Goal: Task Accomplishment & Management: Manage account settings

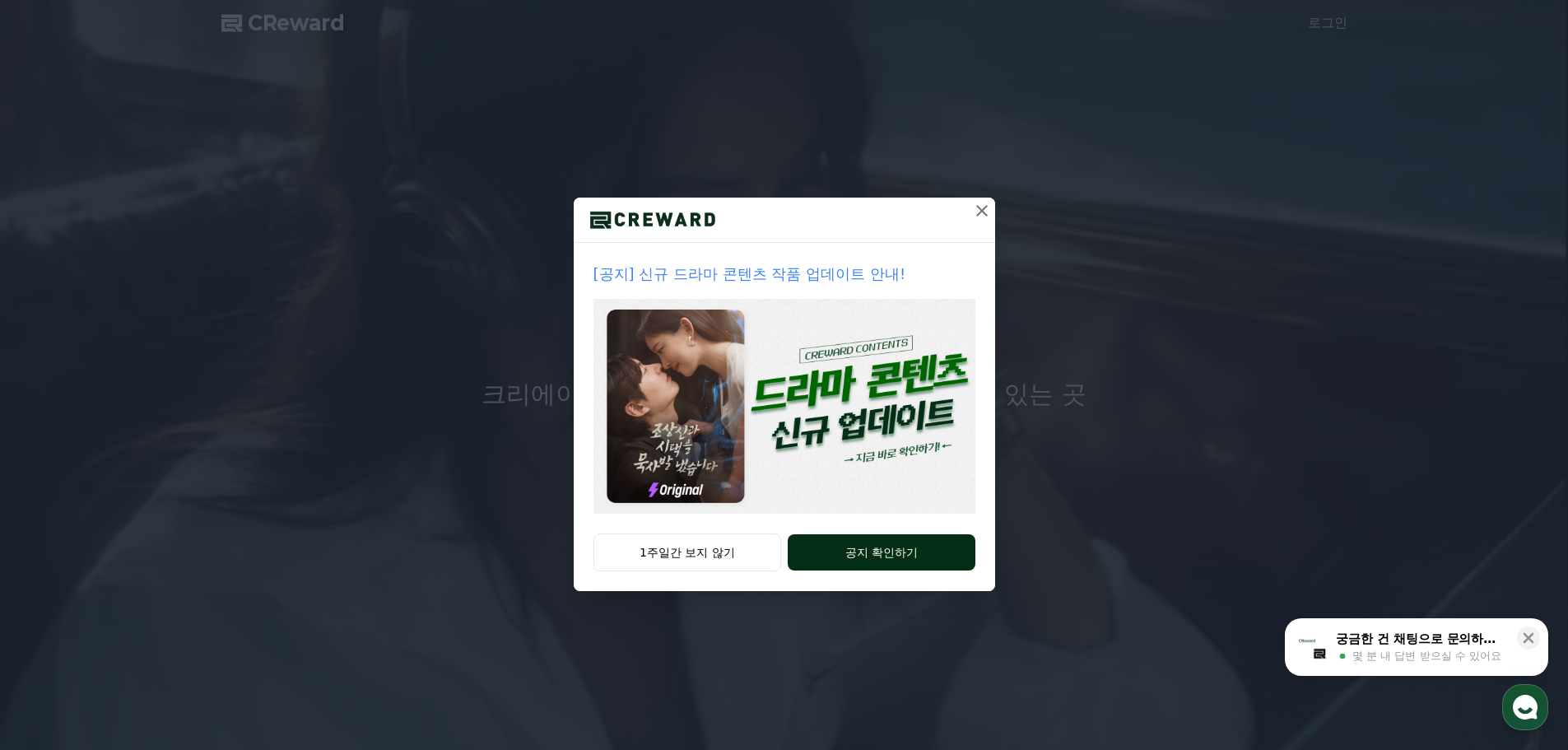
click at [875, 550] on button "공지 확인하기" at bounding box center [880, 553] width 186 height 36
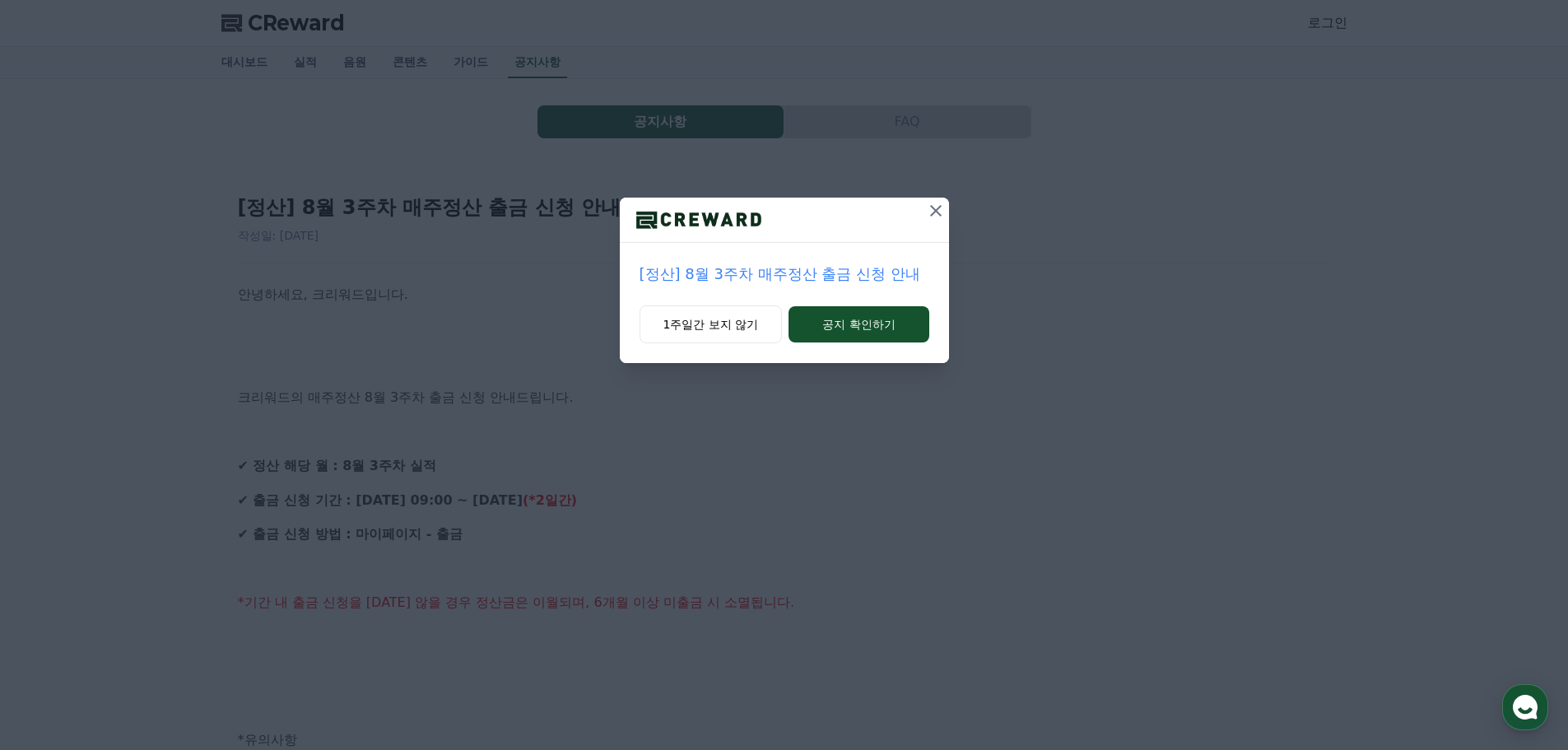
click at [938, 213] on icon at bounding box center [936, 211] width 12 height 12
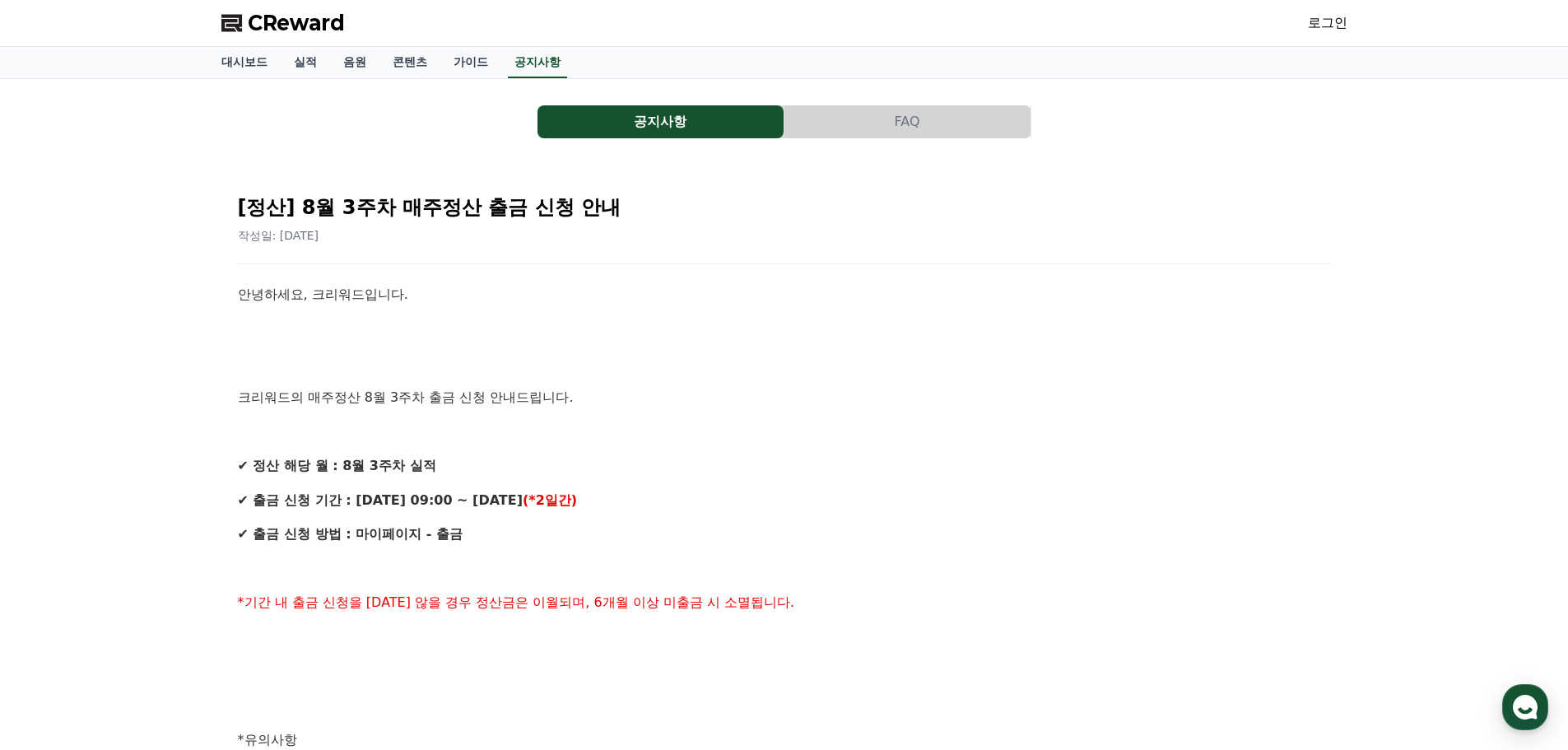
click at [1327, 21] on link "로그인" at bounding box center [1328, 23] width 40 height 20
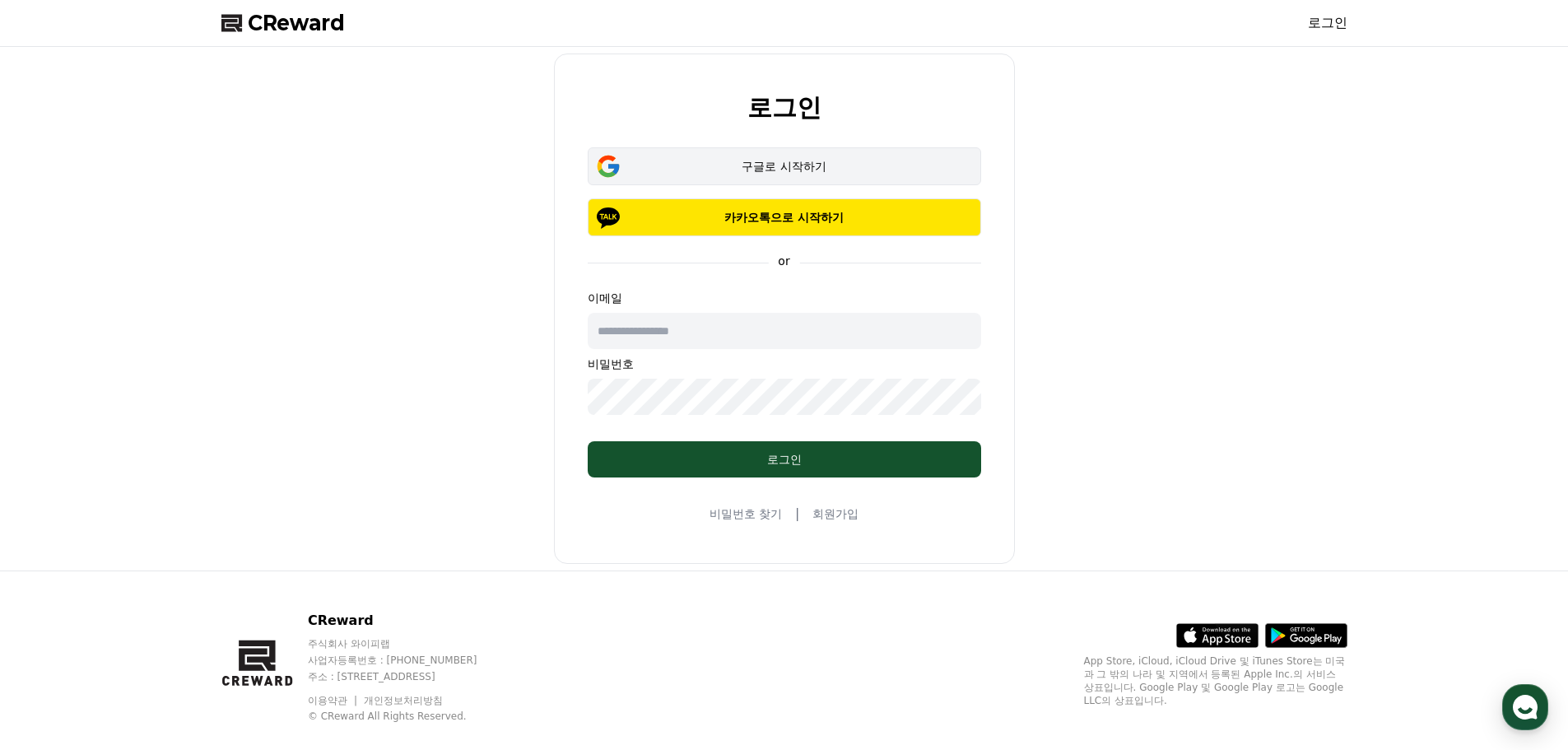
click at [702, 169] on div "구글로 시작하기" at bounding box center [784, 166] width 346 height 17
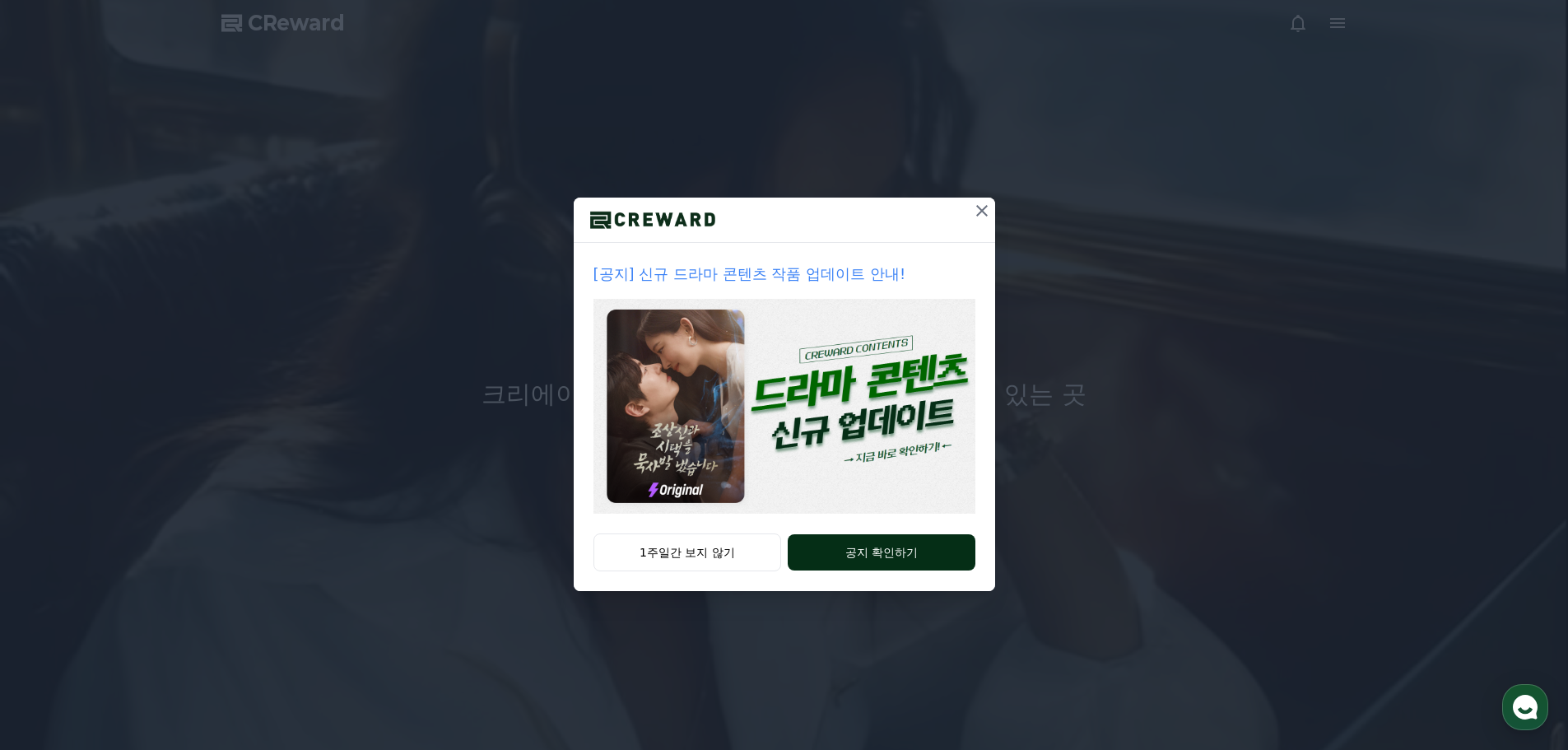
click at [847, 559] on button "공지 확인하기" at bounding box center [880, 553] width 186 height 36
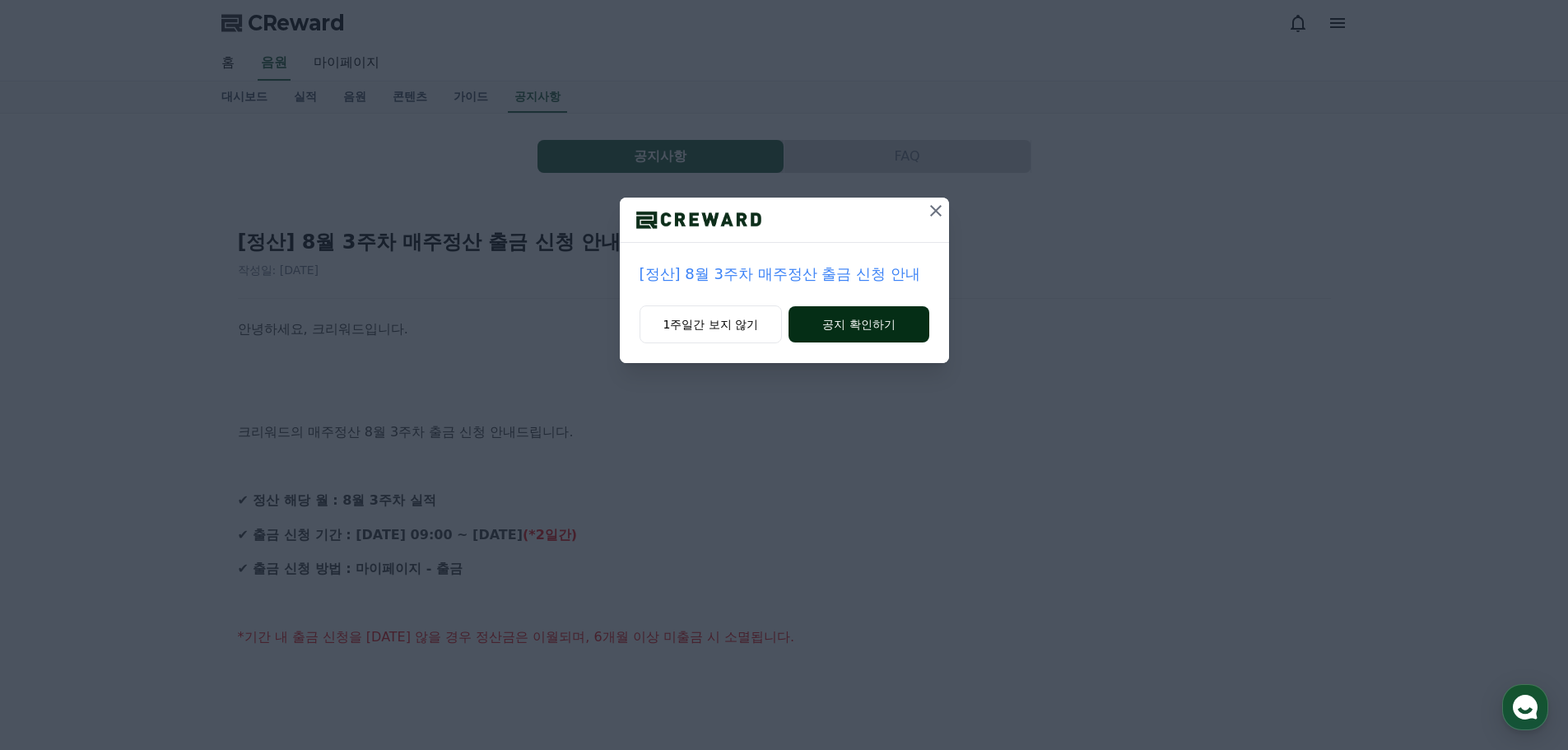
click at [862, 329] on button "공지 확인하기" at bounding box center [858, 324] width 140 height 36
